Goal: Use online tool/utility: Utilize a website feature to perform a specific function

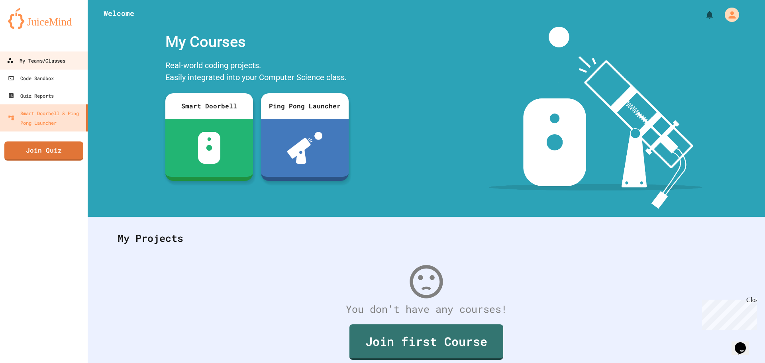
click at [27, 57] on div "My Teams/Classes" at bounding box center [36, 61] width 59 height 10
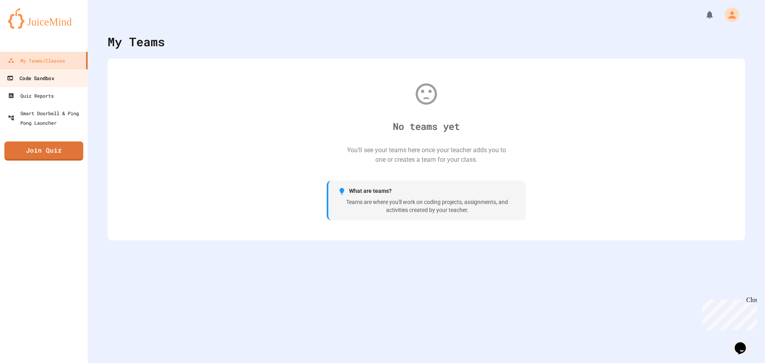
click at [64, 78] on link "Code Sandbox" at bounding box center [44, 78] width 90 height 18
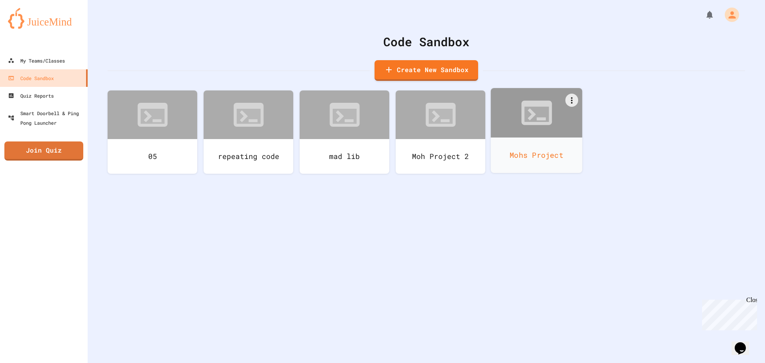
click at [547, 158] on div "Mohs Project" at bounding box center [537, 154] width 92 height 35
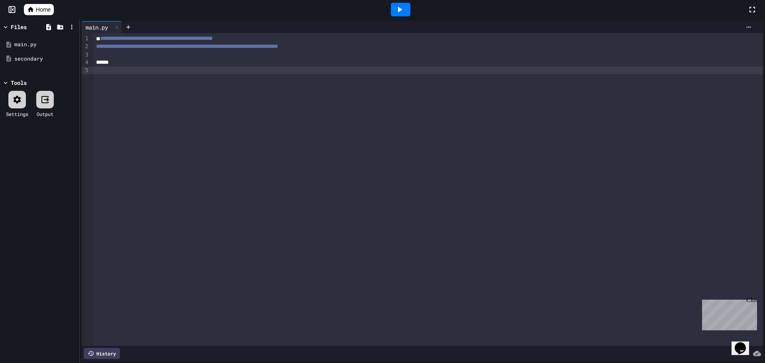
click at [413, 119] on div "**********" at bounding box center [428, 189] width 669 height 313
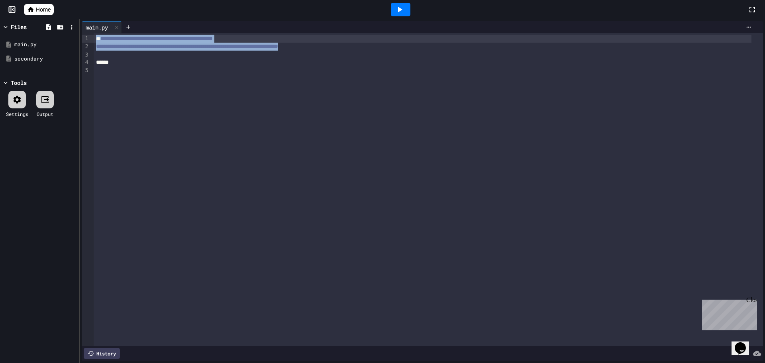
drag, startPoint x: 422, startPoint y: 47, endPoint x: 16, endPoint y: 36, distance: 405.9
click at [16, 36] on div "**********" at bounding box center [382, 191] width 765 height 344
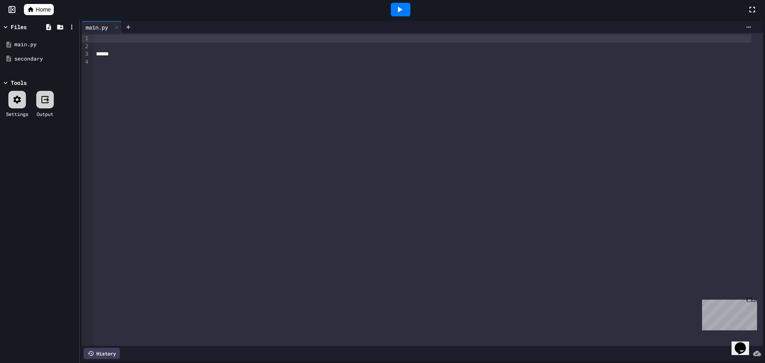
click at [342, 253] on div at bounding box center [428, 189] width 669 height 313
click at [299, 44] on div at bounding box center [428, 47] width 669 height 8
drag, startPoint x: 296, startPoint y: 14, endPoint x: 295, endPoint y: 23, distance: 9.6
click at [296, 17] on div at bounding box center [400, 10] width 693 height 22
click at [293, 31] on div at bounding box center [438, 27] width 633 height 12
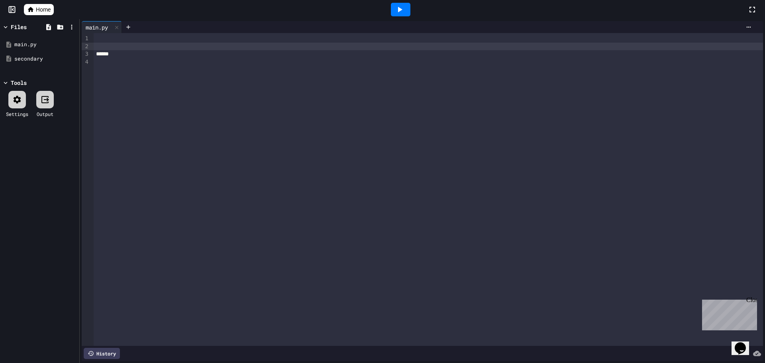
click at [287, 35] on div at bounding box center [422, 39] width 657 height 8
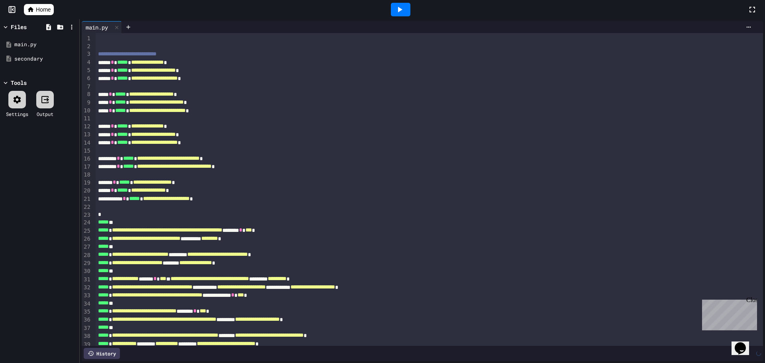
scroll to position [24, 0]
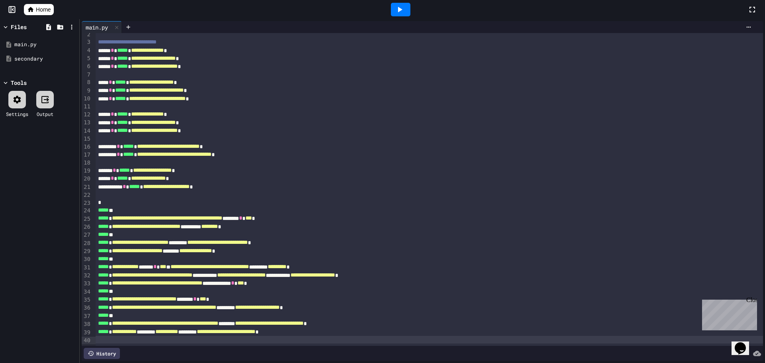
click at [410, 12] on div at bounding box center [401, 10] width 20 height 14
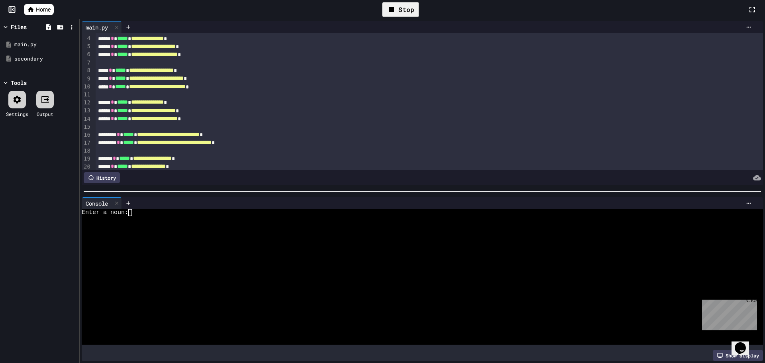
click at [405, 16] on div "Stop" at bounding box center [400, 9] width 37 height 15
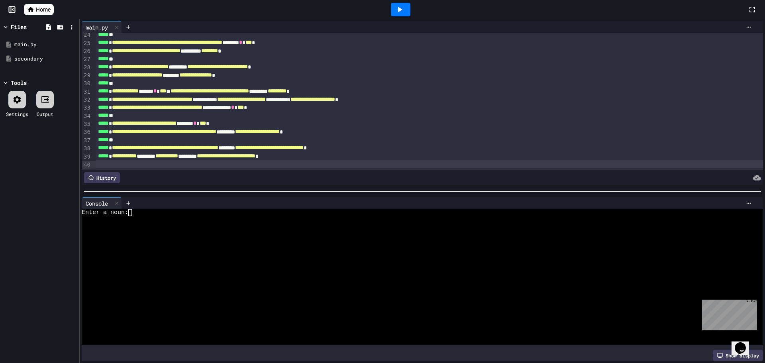
scroll to position [197, 0]
click at [117, 202] on icon at bounding box center [116, 203] width 3 height 3
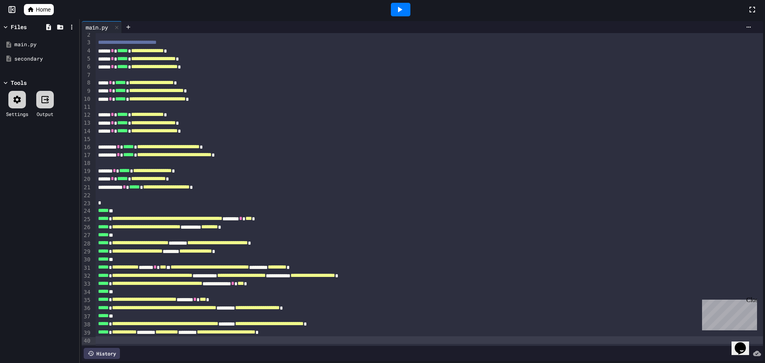
scroll to position [24, 0]
click at [753, 303] on div "Close" at bounding box center [751, 301] width 10 height 10
